Goal: Information Seeking & Learning: Learn about a topic

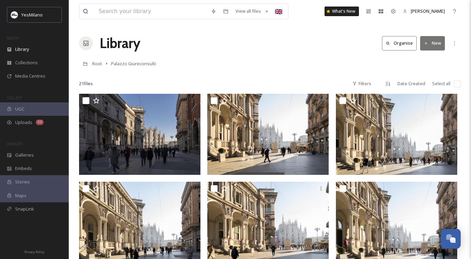
click at [430, 43] on button "New" at bounding box center [432, 43] width 25 height 14
click at [424, 86] on span "Folder" at bounding box center [424, 86] width 13 height 7
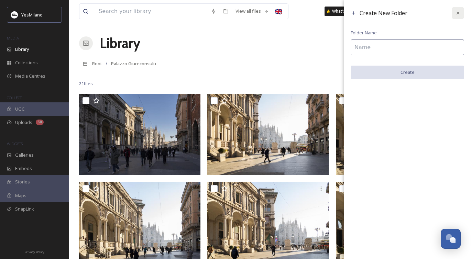
click at [455, 11] on icon at bounding box center [457, 12] width 5 height 5
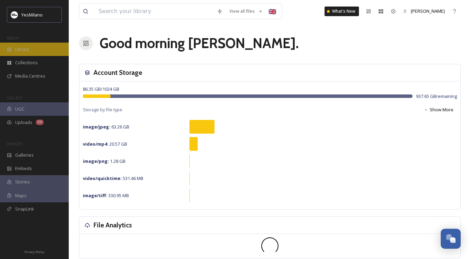
click at [23, 43] on div "Library" at bounding box center [34, 49] width 69 height 13
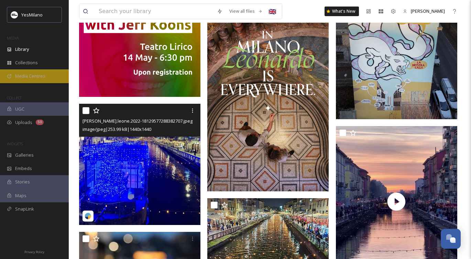
scroll to position [195, 0]
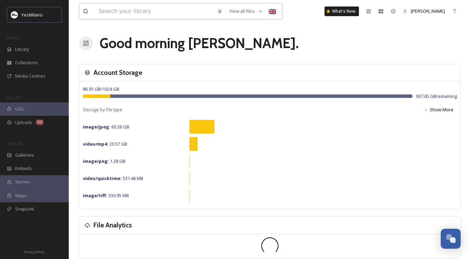
click at [128, 16] on input at bounding box center [154, 11] width 118 height 15
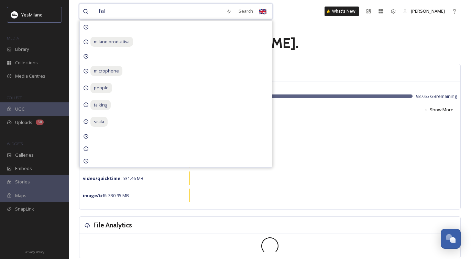
type input "fall"
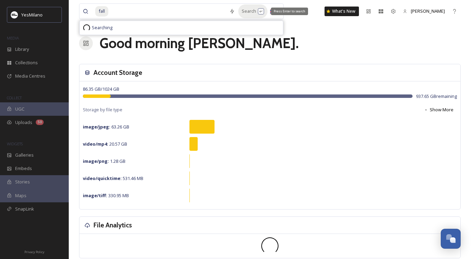
click at [248, 11] on div "Search Press Enter to search" at bounding box center [252, 10] width 29 height 13
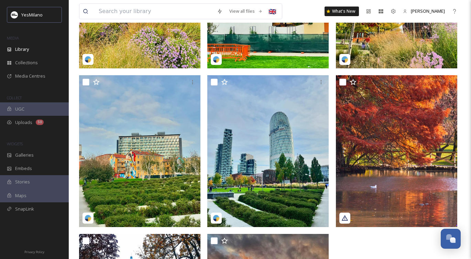
scroll to position [186, 0]
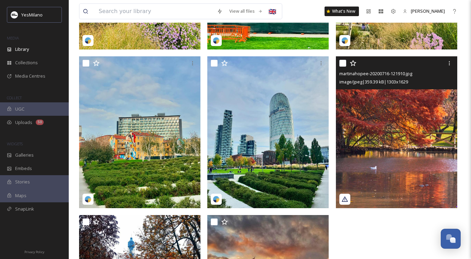
click at [385, 141] on img at bounding box center [396, 132] width 121 height 152
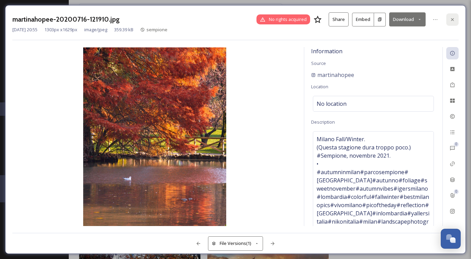
click at [451, 17] on icon at bounding box center [452, 19] width 5 height 5
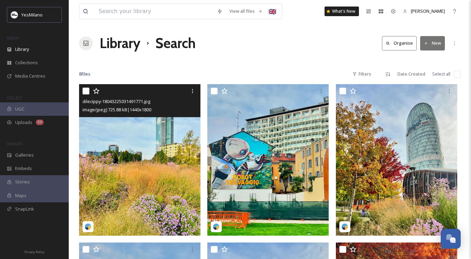
scroll to position [306, 0]
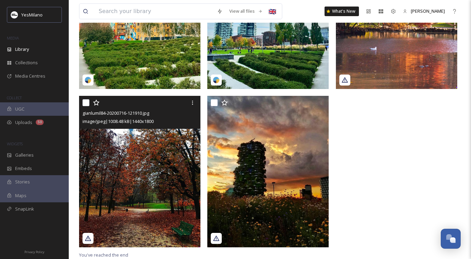
click at [148, 172] on img at bounding box center [139, 172] width 121 height 152
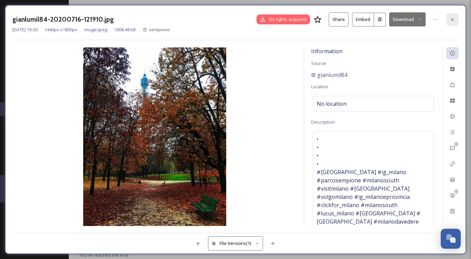
click at [454, 18] on icon at bounding box center [452, 19] width 5 height 5
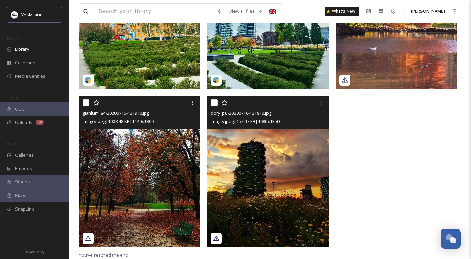
click at [284, 169] on img at bounding box center [267, 172] width 121 height 152
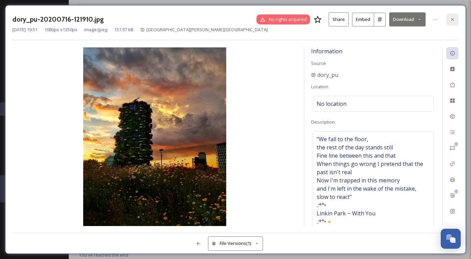
click at [450, 16] on div at bounding box center [452, 19] width 12 height 12
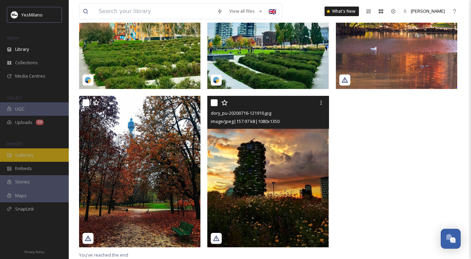
click at [19, 158] on div "Galleries" at bounding box center [34, 154] width 69 height 13
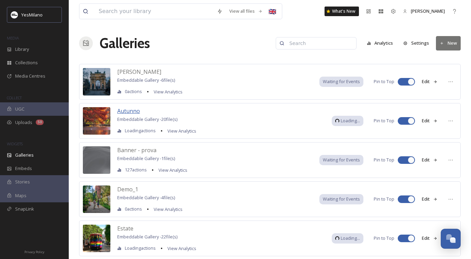
click at [128, 112] on span "Autunno" at bounding box center [128, 111] width 23 height 8
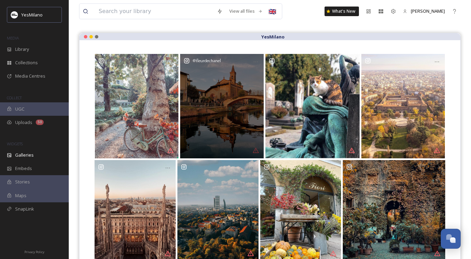
scroll to position [98, 0]
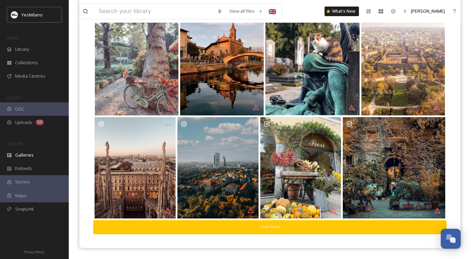
click at [269, 227] on button "Load More" at bounding box center [269, 227] width 353 height 14
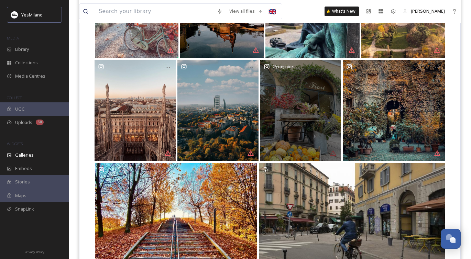
scroll to position [223, 0]
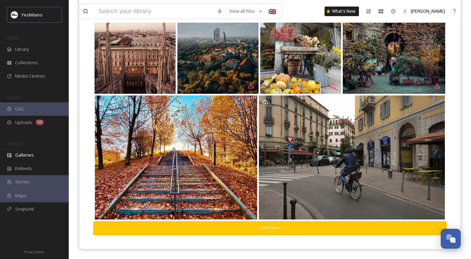
click at [269, 226] on button "Load More" at bounding box center [269, 228] width 353 height 14
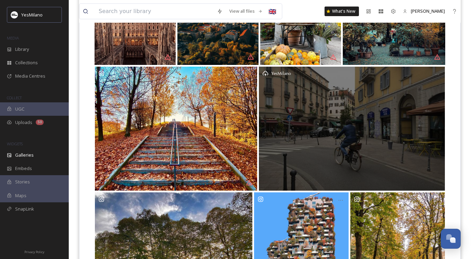
scroll to position [343, 0]
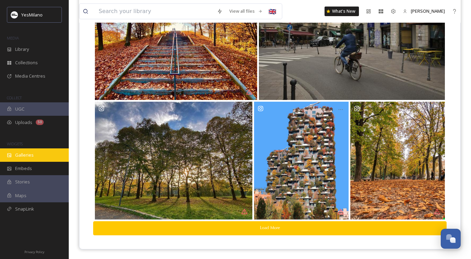
click at [20, 152] on span "Galleries" at bounding box center [24, 155] width 19 height 7
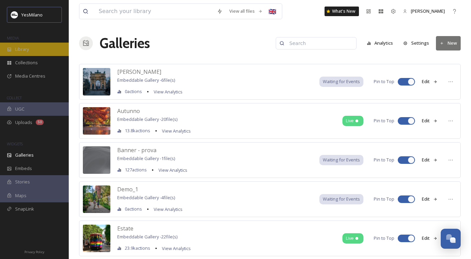
click at [36, 50] on div "Library" at bounding box center [34, 49] width 69 height 13
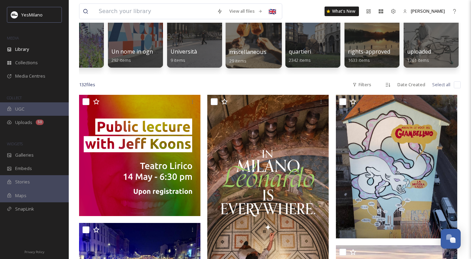
scroll to position [75, 0]
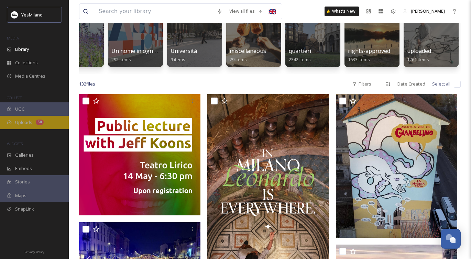
click at [23, 126] on div "Uploads 50" at bounding box center [34, 122] width 69 height 13
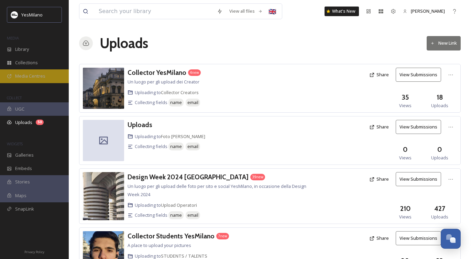
click at [44, 76] on span "Media Centres" at bounding box center [30, 76] width 30 height 7
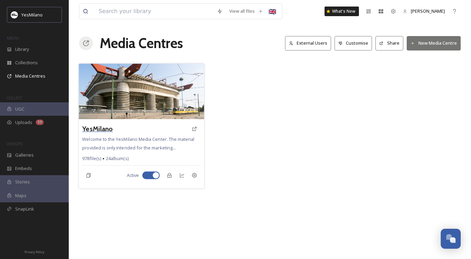
click at [96, 128] on h3 "YesMilano" at bounding box center [97, 129] width 31 height 10
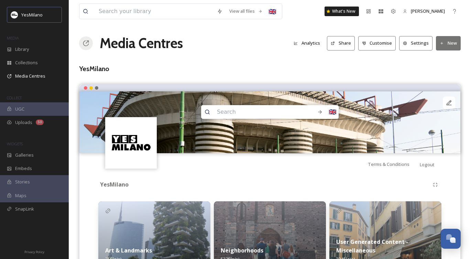
click at [338, 46] on button "Share" at bounding box center [341, 43] width 28 height 14
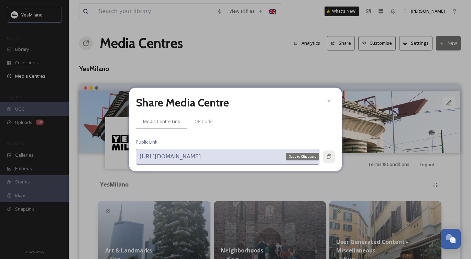
click at [326, 154] on icon at bounding box center [328, 156] width 5 height 5
click at [330, 102] on icon at bounding box center [329, 100] width 3 height 3
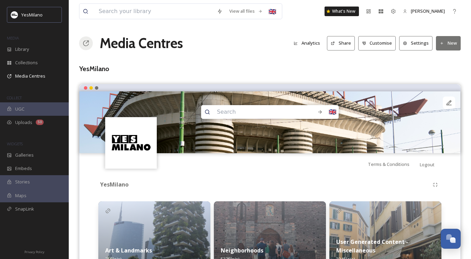
click at [133, 232] on img at bounding box center [154, 235] width 112 height 69
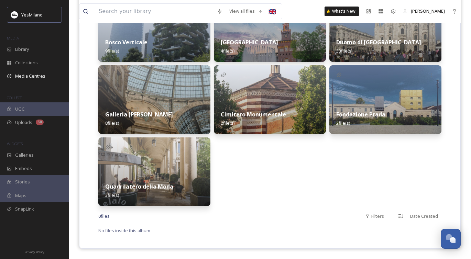
scroll to position [268, 0]
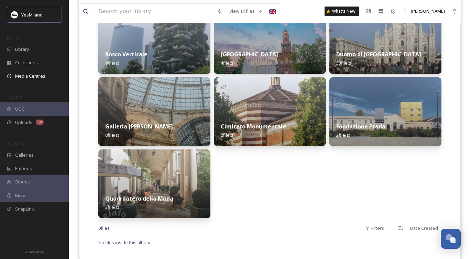
click at [254, 61] on div "Castello Sforzesco 4 file(s)" at bounding box center [270, 58] width 112 height 31
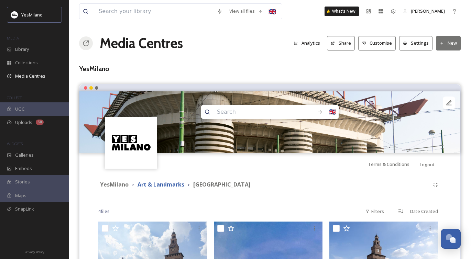
click at [156, 183] on strong "Art & Landmarks" at bounding box center [160, 185] width 47 height 8
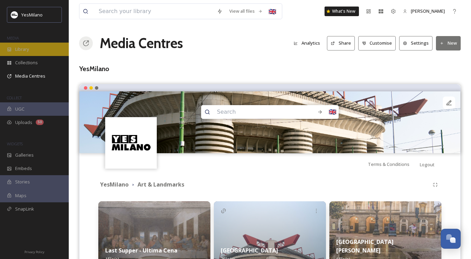
click at [30, 44] on div "Library" at bounding box center [34, 49] width 69 height 13
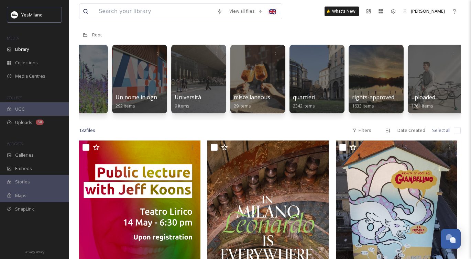
scroll to position [0, 1688]
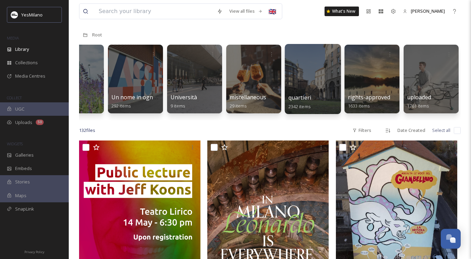
click at [312, 97] on div "quartieri 2342 items" at bounding box center [312, 101] width 49 height 17
click at [312, 76] on div at bounding box center [313, 79] width 56 height 70
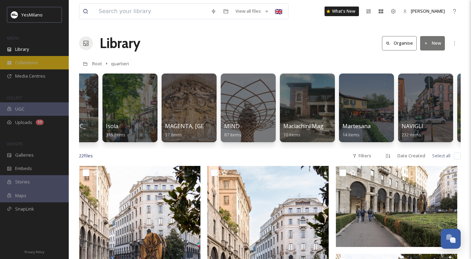
click at [38, 61] on div "Collections" at bounding box center [34, 62] width 69 height 13
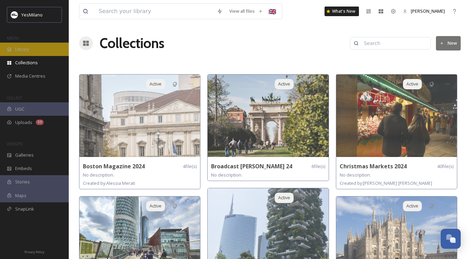
click at [56, 50] on div "Library" at bounding box center [34, 49] width 69 height 13
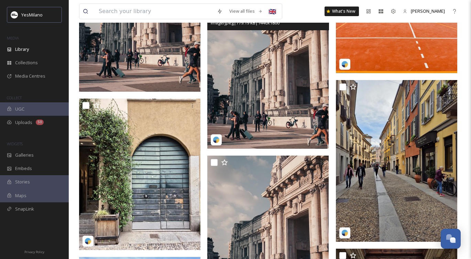
scroll to position [2835, 0]
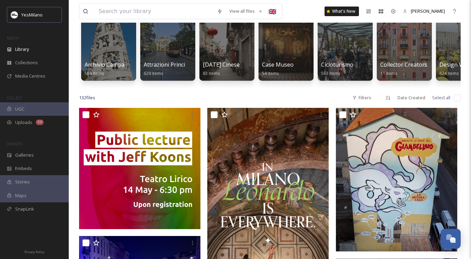
scroll to position [0, 0]
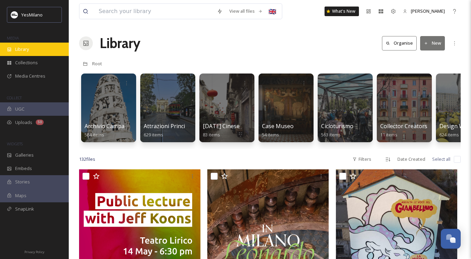
click at [55, 52] on div "Library" at bounding box center [34, 49] width 69 height 13
click at [158, 8] on input at bounding box center [154, 11] width 118 height 15
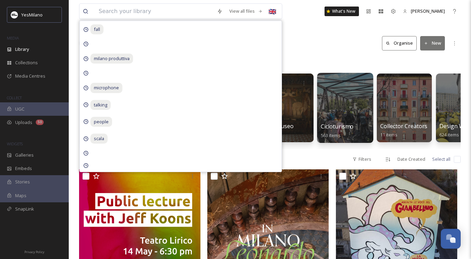
click at [326, 74] on div at bounding box center [345, 108] width 56 height 70
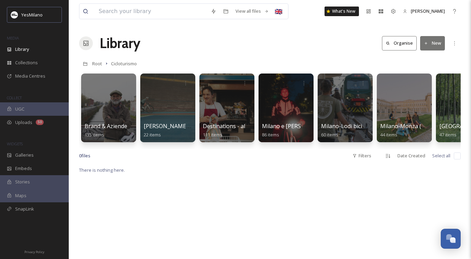
click at [102, 60] on div "Root Cicloturismo" at bounding box center [270, 63] width 382 height 13
click at [98, 64] on span "Root" at bounding box center [97, 63] width 10 height 6
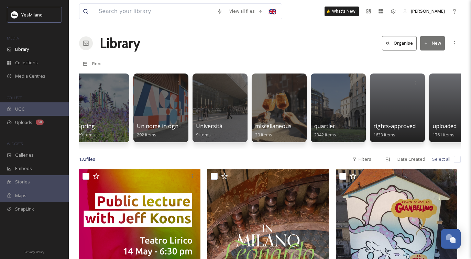
scroll to position [0, 1688]
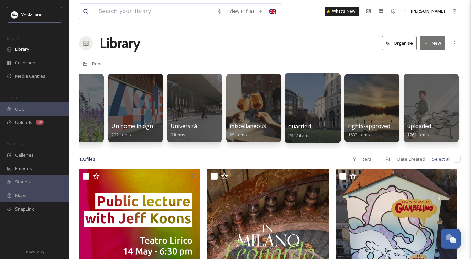
click at [318, 111] on div at bounding box center [313, 108] width 56 height 70
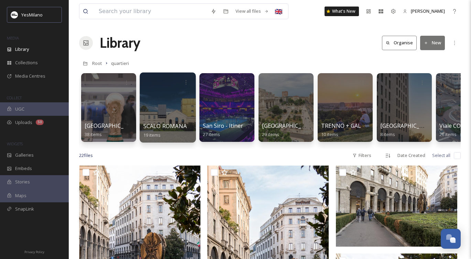
scroll to position [0, 1674]
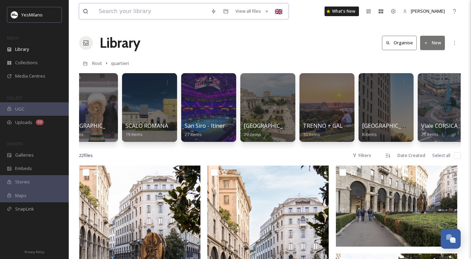
click at [145, 12] on input at bounding box center [151, 11] width 112 height 15
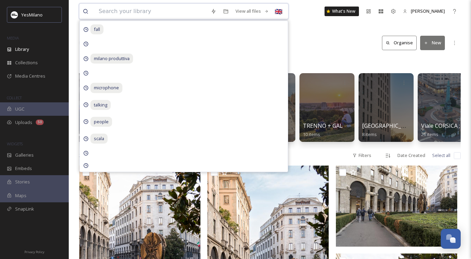
type input "a"
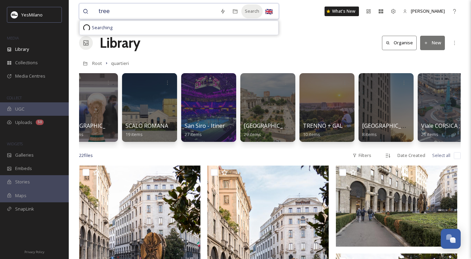
type input "tree"
click at [256, 10] on div "Search" at bounding box center [251, 10] width 21 height 13
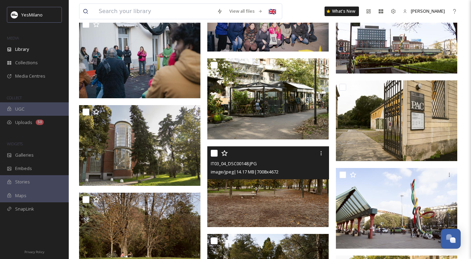
scroll to position [4376, 0]
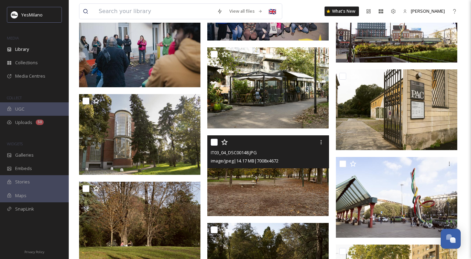
click at [249, 200] on img at bounding box center [267, 175] width 121 height 81
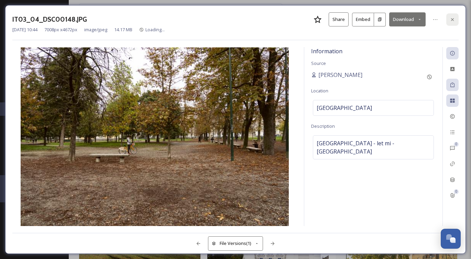
click at [450, 20] on icon at bounding box center [452, 19] width 5 height 5
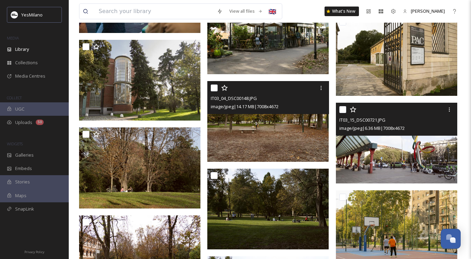
scroll to position [4470, 0]
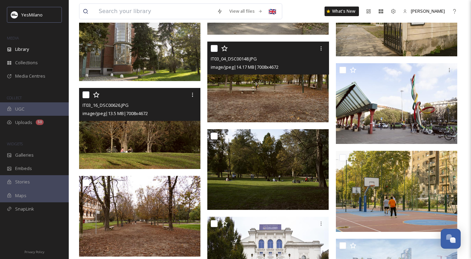
click at [170, 148] on img at bounding box center [139, 128] width 121 height 81
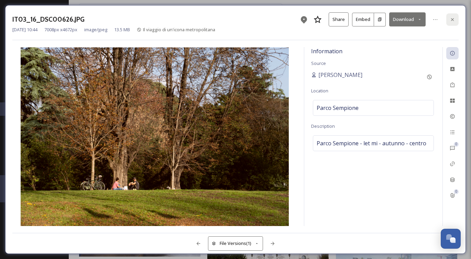
click at [452, 19] on icon at bounding box center [452, 19] width 3 height 3
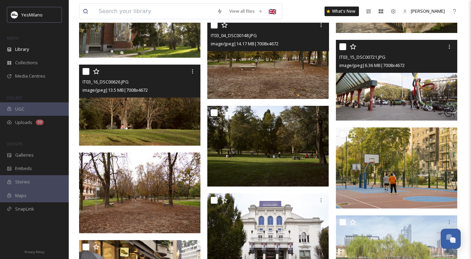
scroll to position [4500, 0]
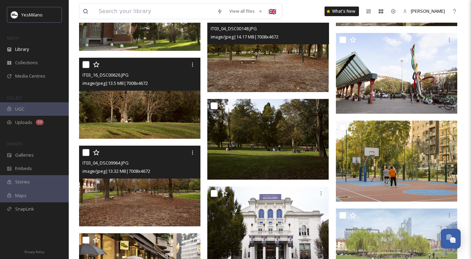
click at [182, 179] on img at bounding box center [139, 186] width 121 height 81
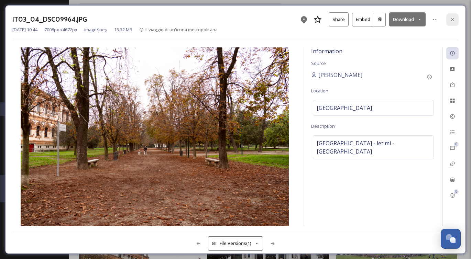
click at [450, 20] on icon at bounding box center [452, 19] width 5 height 5
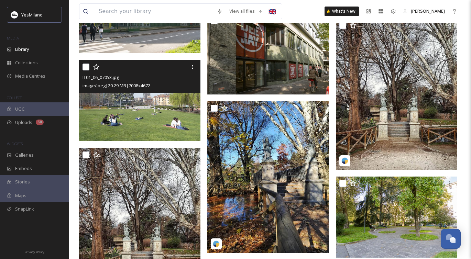
scroll to position [5053, 0]
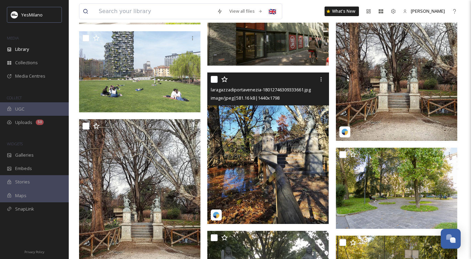
click at [240, 144] on img at bounding box center [267, 149] width 121 height 152
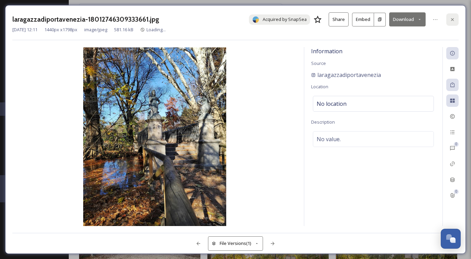
click at [449, 23] on div at bounding box center [452, 19] width 12 height 12
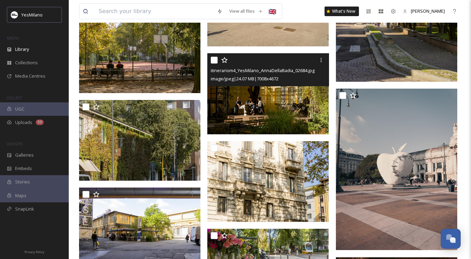
scroll to position [5582, 0]
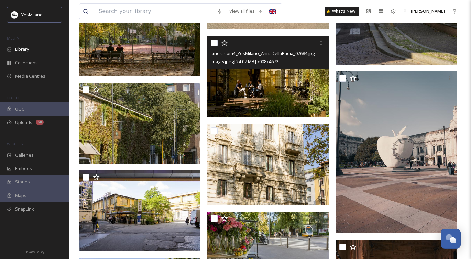
click at [278, 87] on img at bounding box center [267, 76] width 121 height 81
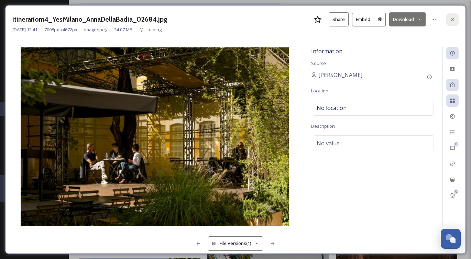
click at [452, 19] on icon at bounding box center [452, 19] width 5 height 5
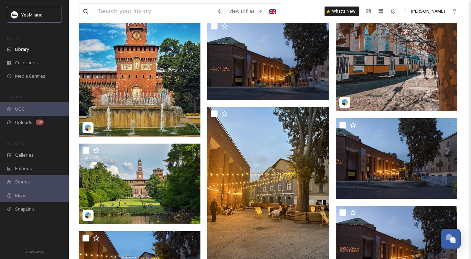
scroll to position [8646, 0]
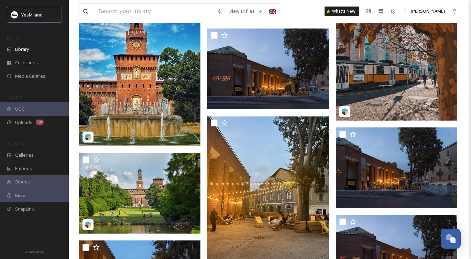
click at [375, 89] on img at bounding box center [396, 45] width 121 height 152
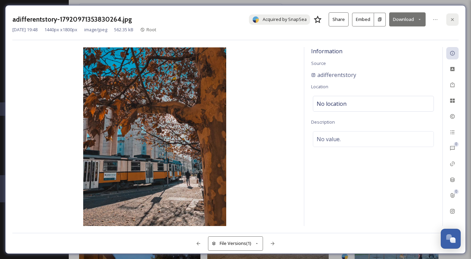
click at [451, 20] on icon at bounding box center [452, 19] width 3 height 3
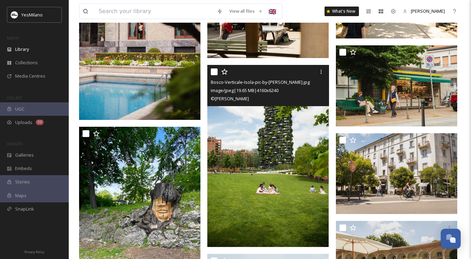
scroll to position [11854, 0]
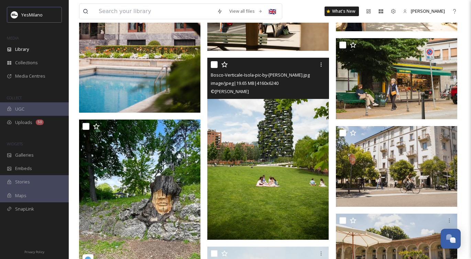
click at [275, 135] on img at bounding box center [267, 149] width 121 height 182
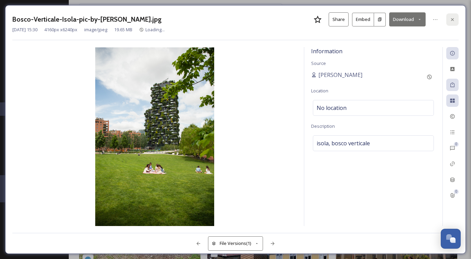
click at [453, 25] on div at bounding box center [452, 19] width 12 height 12
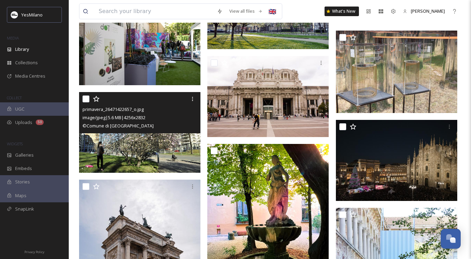
scroll to position [25520, 0]
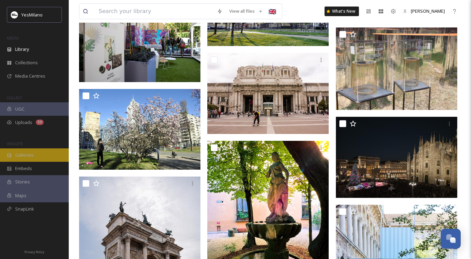
click at [25, 154] on span "Galleries" at bounding box center [24, 155] width 19 height 7
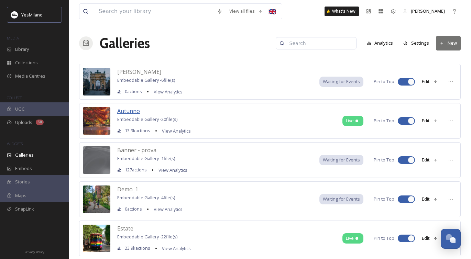
click at [130, 109] on span "Autunno" at bounding box center [128, 111] width 23 height 8
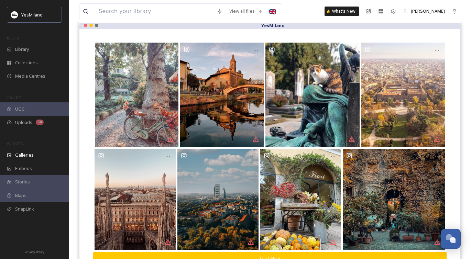
scroll to position [72, 0]
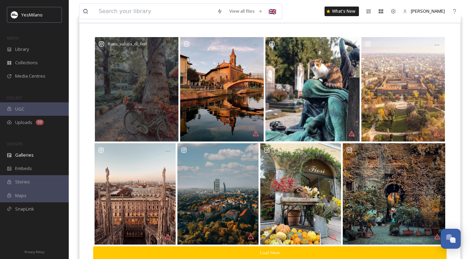
click at [159, 117] on div "@ una_valigia_di_fiori" at bounding box center [137, 89] width 84 height 104
click at [150, 111] on div "@ una_valigia_di_fiori" at bounding box center [137, 89] width 84 height 104
click at [169, 45] on icon "Opens media popup. Media description: MILANO INSOLITA E LIBERTY \a\aOggi vi pro…" at bounding box center [170, 44] width 5 height 5
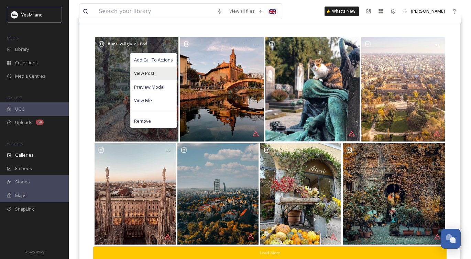
click at [165, 70] on div "View Post" at bounding box center [154, 73] width 46 height 13
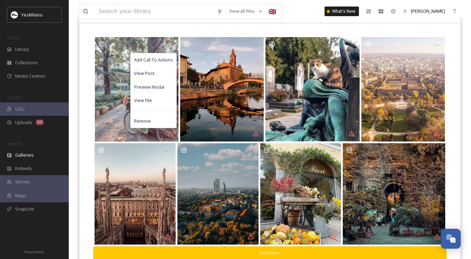
click at [454, 96] on div "Add Call To Actions View Post Preview Modal View File Remove Load More" at bounding box center [269, 148] width 381 height 251
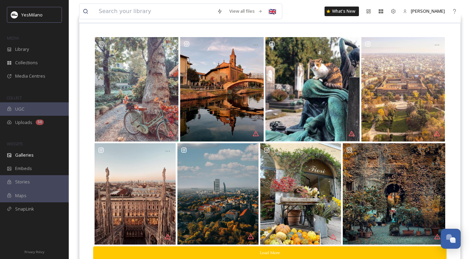
scroll to position [98, 0]
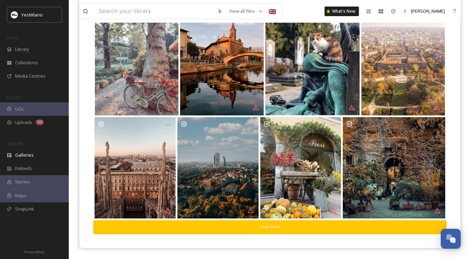
click at [277, 222] on button "Load More" at bounding box center [269, 227] width 353 height 14
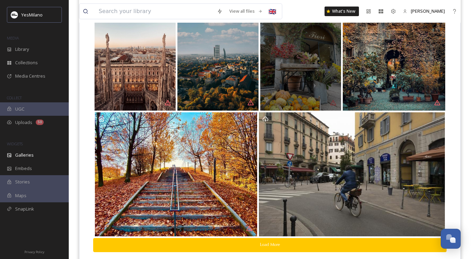
scroll to position [212, 0]
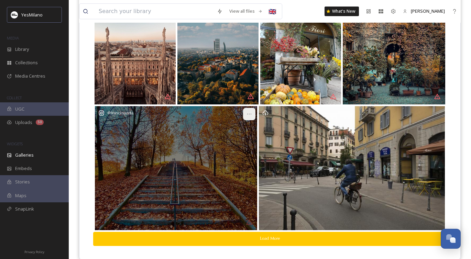
click at [248, 114] on icon "Opens media popup. Media description: #foliage vicino a casa #milano #foliagein…" at bounding box center [248, 113] width 5 height 5
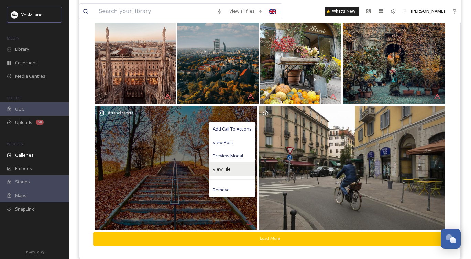
click at [238, 166] on div "View File" at bounding box center [232, 169] width 46 height 13
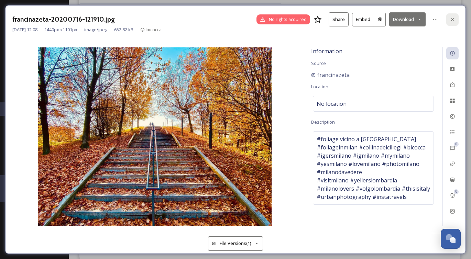
click at [457, 18] on div at bounding box center [452, 19] width 12 height 12
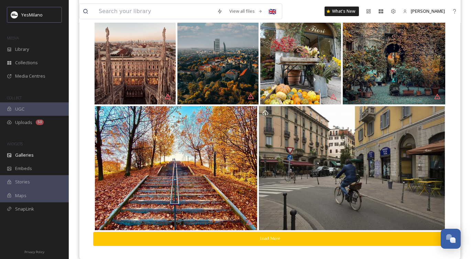
click at [252, 238] on button "Load More" at bounding box center [269, 239] width 353 height 14
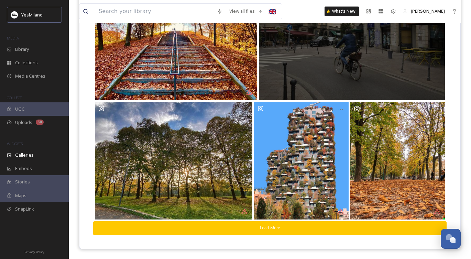
scroll to position [342, 0]
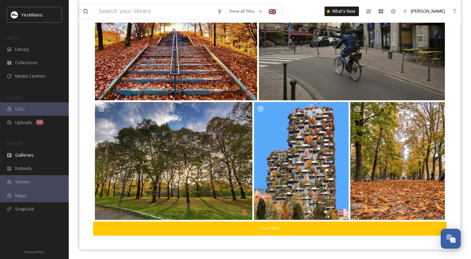
click at [276, 226] on button "Load More" at bounding box center [269, 229] width 353 height 14
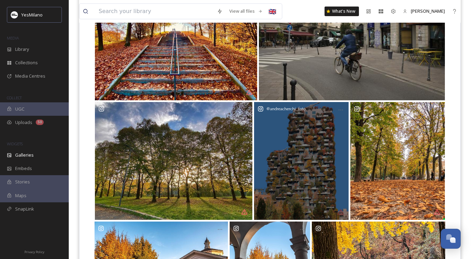
scroll to position [431, 0]
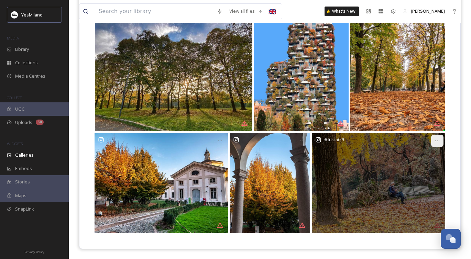
click at [436, 141] on icon "Opens media popup. Media description: Parco Indro Montanelli Milano\a\a#milano#…" at bounding box center [436, 140] width 5 height 5
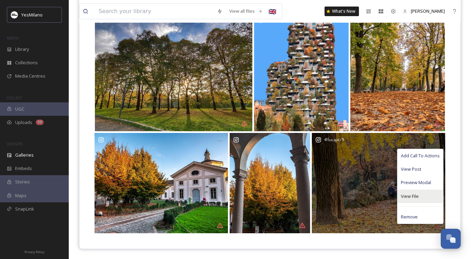
click at [422, 196] on div "View File" at bounding box center [420, 196] width 46 height 13
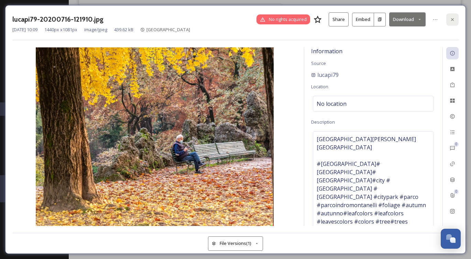
click at [453, 20] on icon at bounding box center [452, 19] width 3 height 3
